Goal: Information Seeking & Learning: Learn about a topic

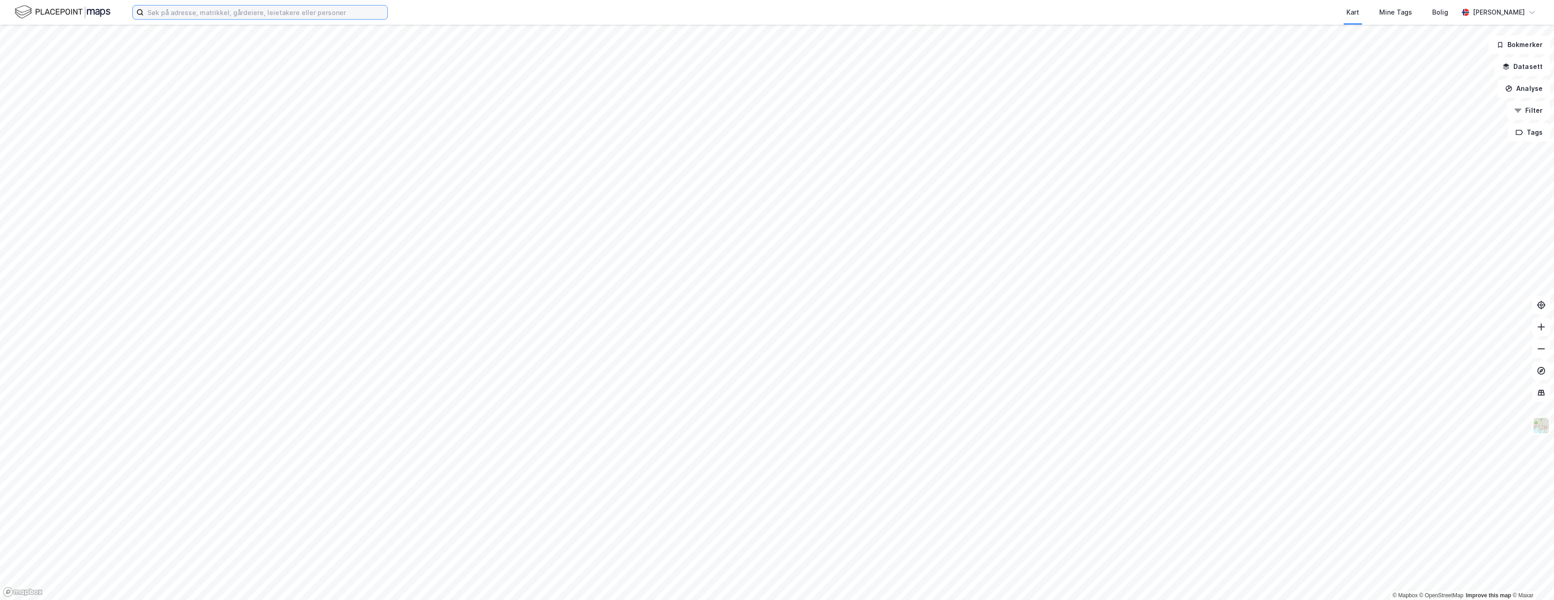
click at [214, 14] on input at bounding box center [266, 12] width 244 height 14
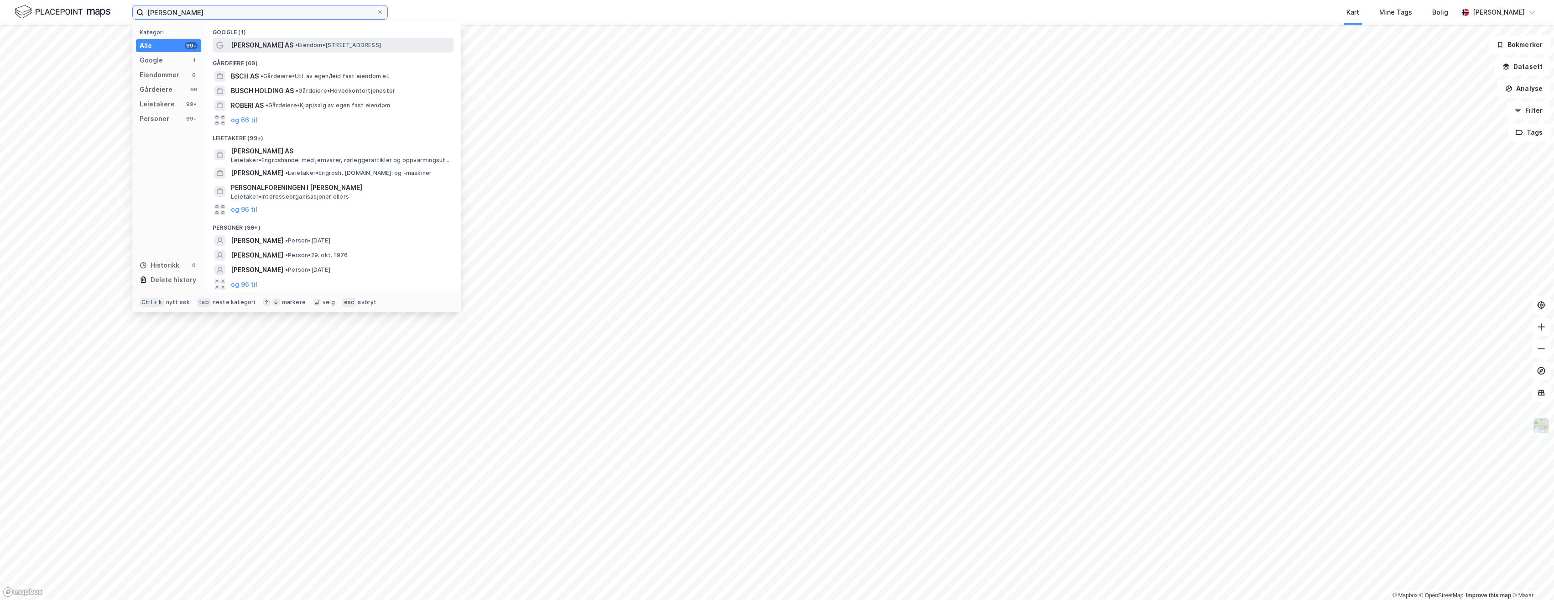
type input "[PERSON_NAME]"
click at [278, 47] on span "[PERSON_NAME] AS" at bounding box center [262, 45] width 63 height 11
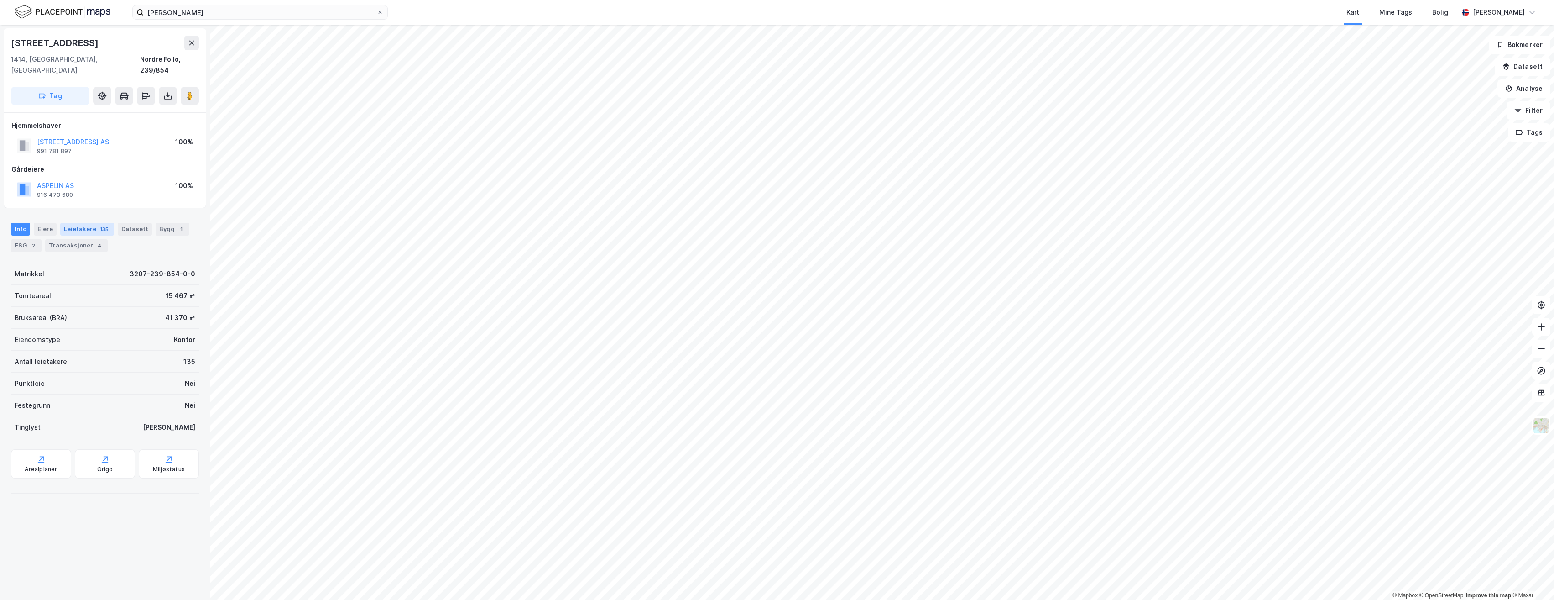
click at [76, 223] on div "Leietakere 135" at bounding box center [87, 229] width 54 height 13
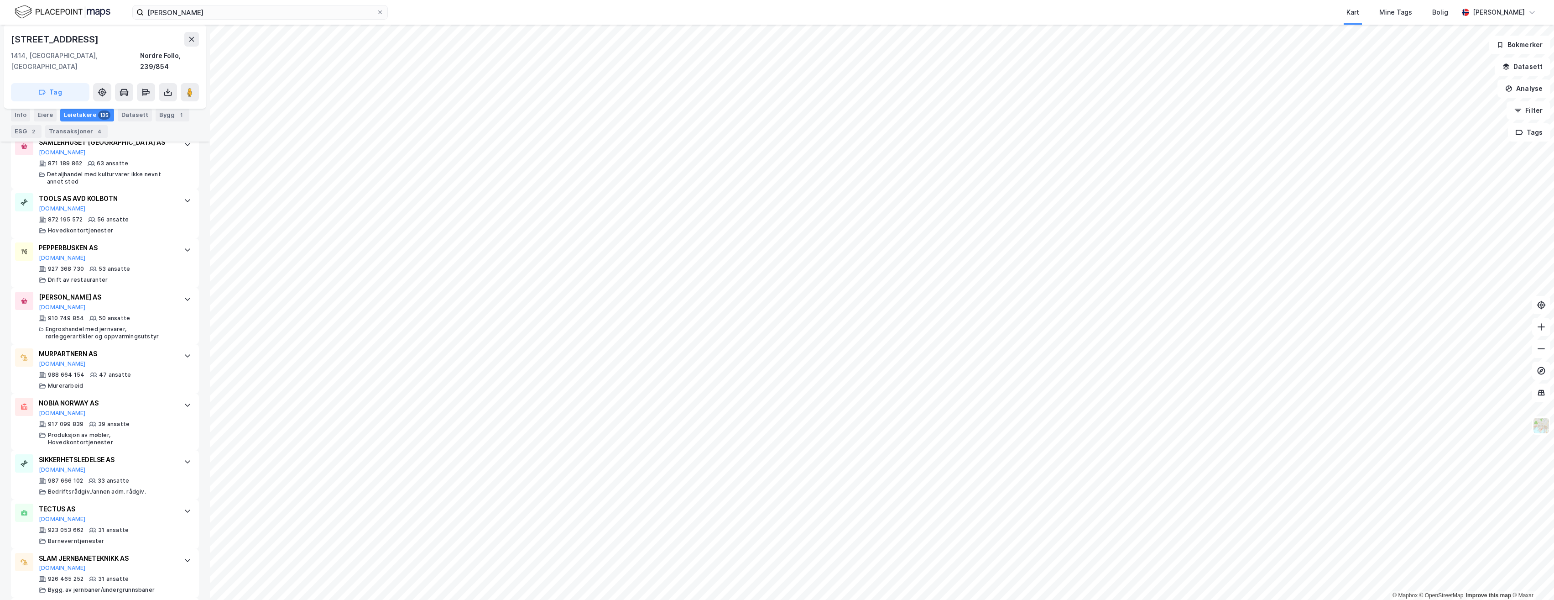
scroll to position [593, 0]
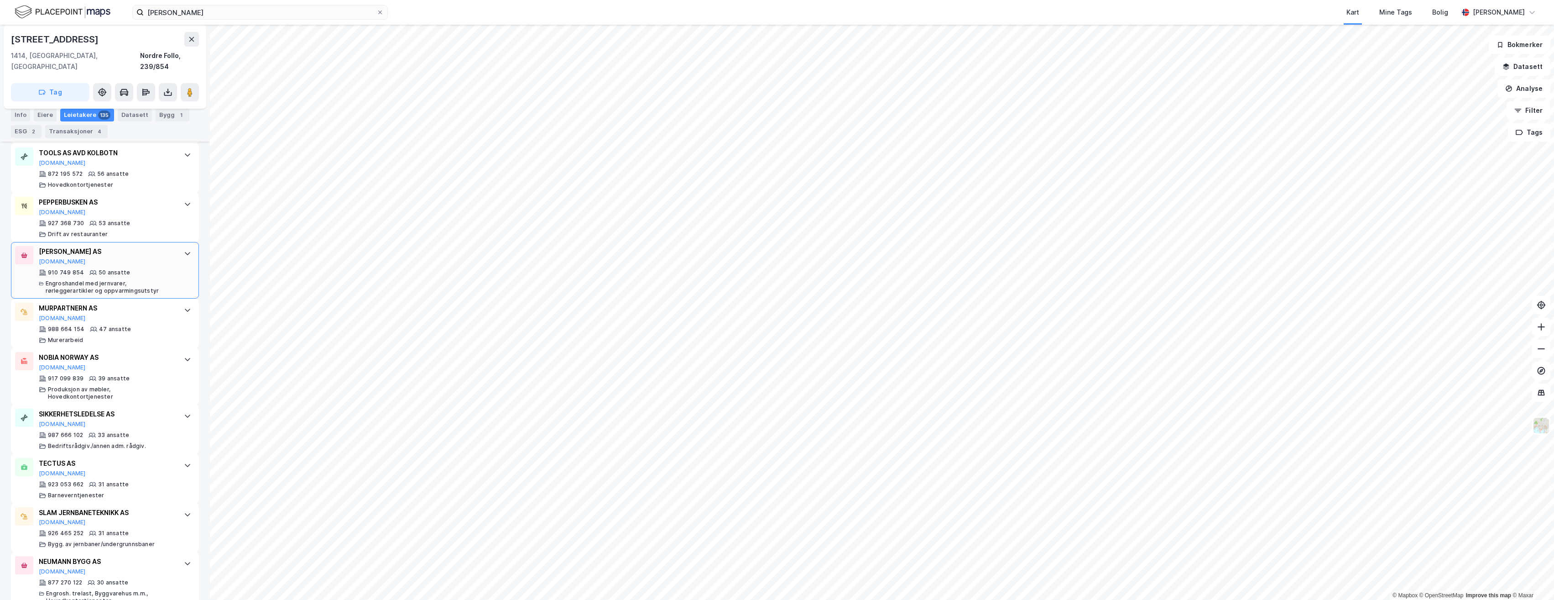
click at [124, 260] on div "[PERSON_NAME] AS [DOMAIN_NAME]" at bounding box center [107, 255] width 136 height 19
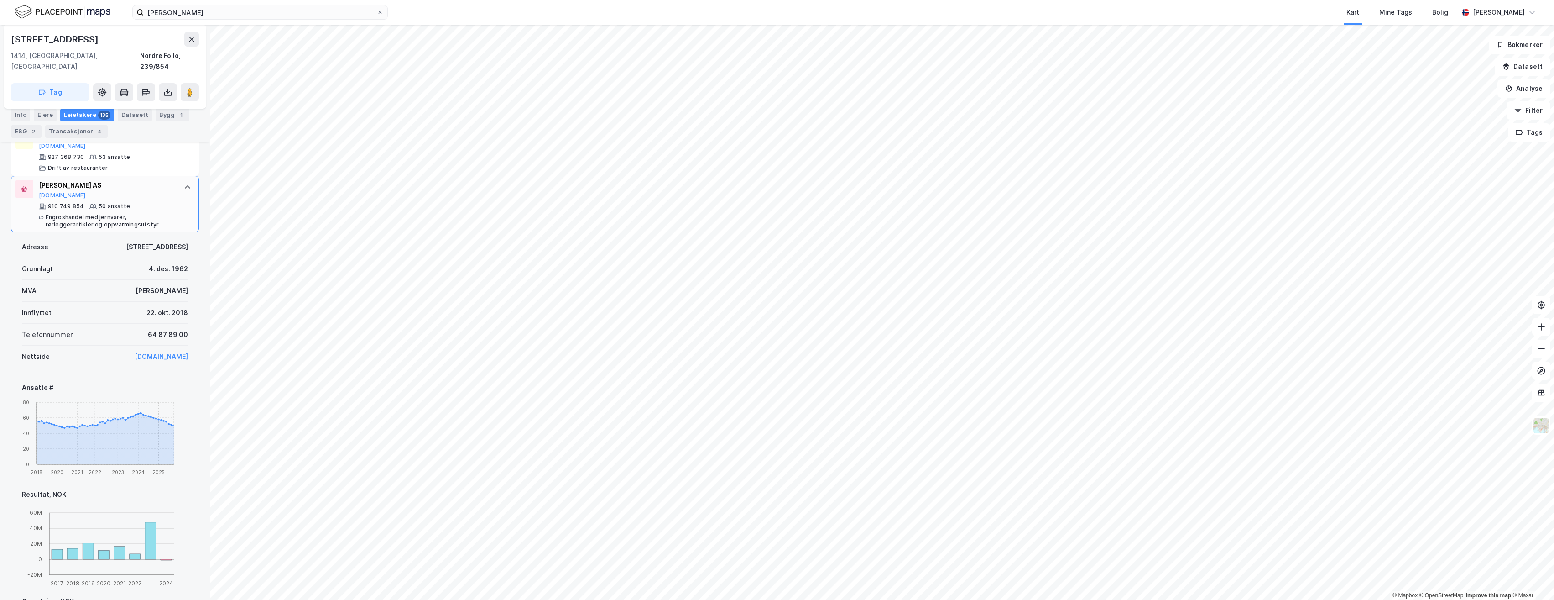
scroll to position [684, 0]
